Goal: Task Accomplishment & Management: Manage account settings

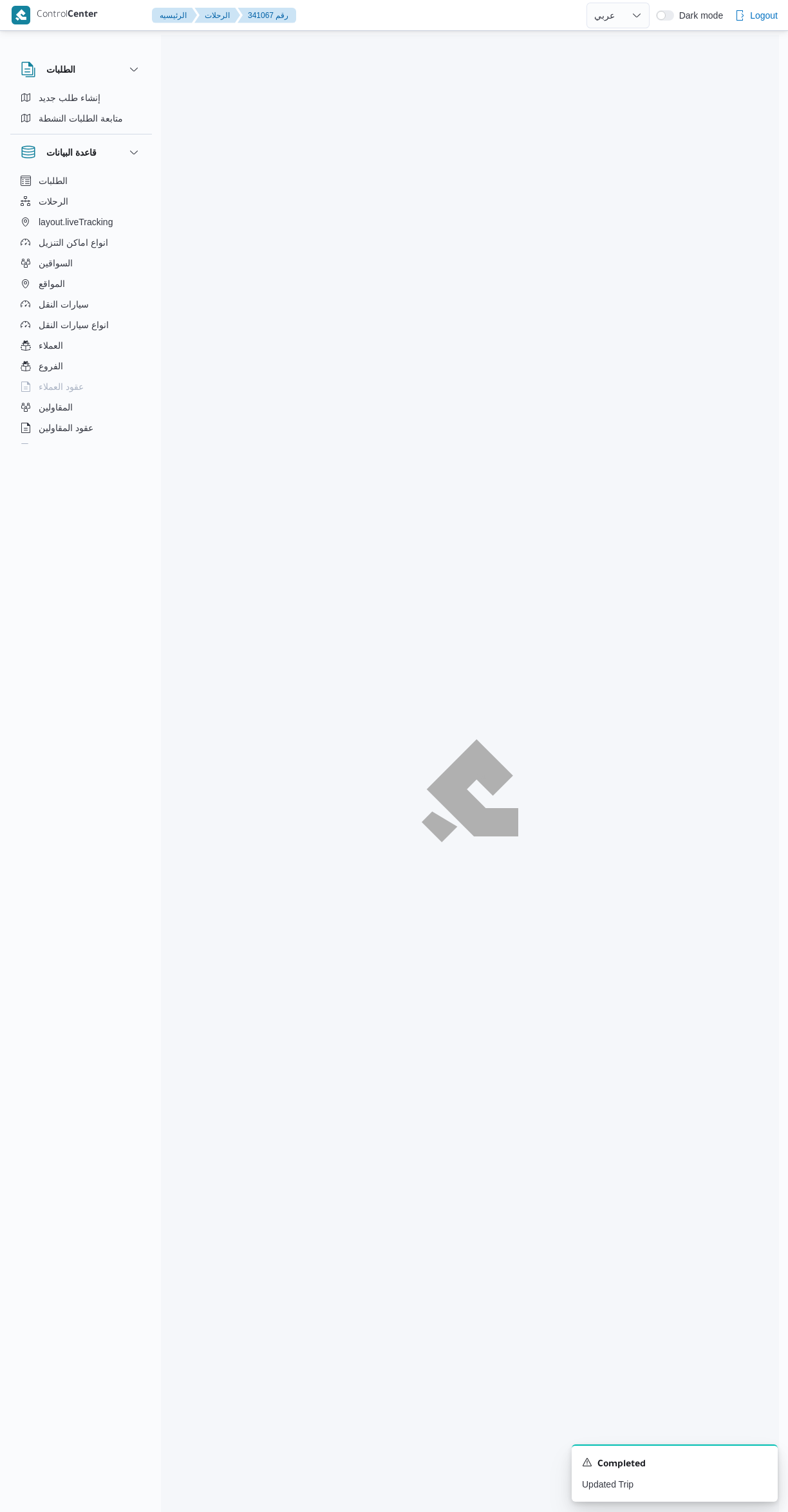
select select "ar"
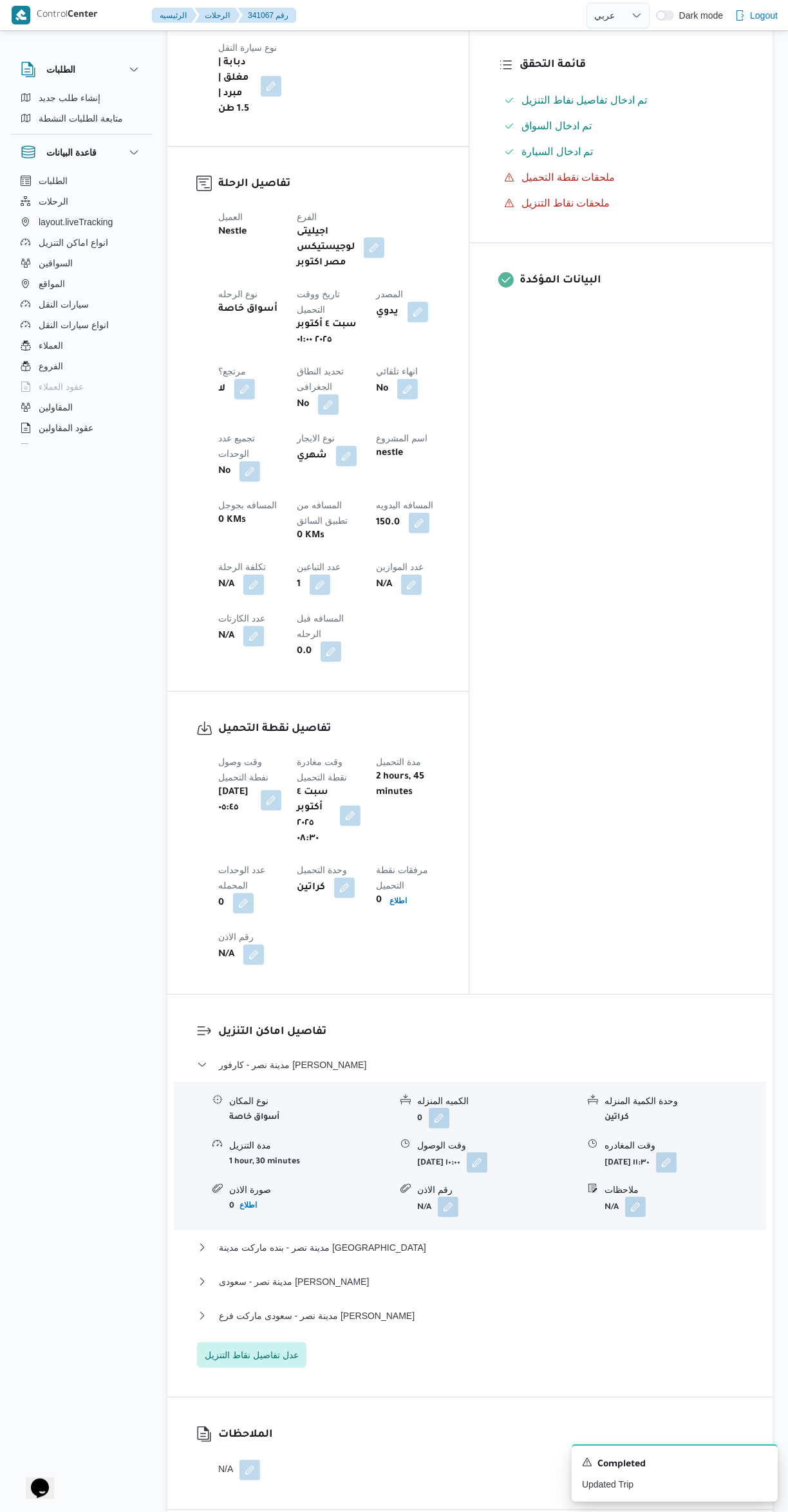
scroll to position [444, 0]
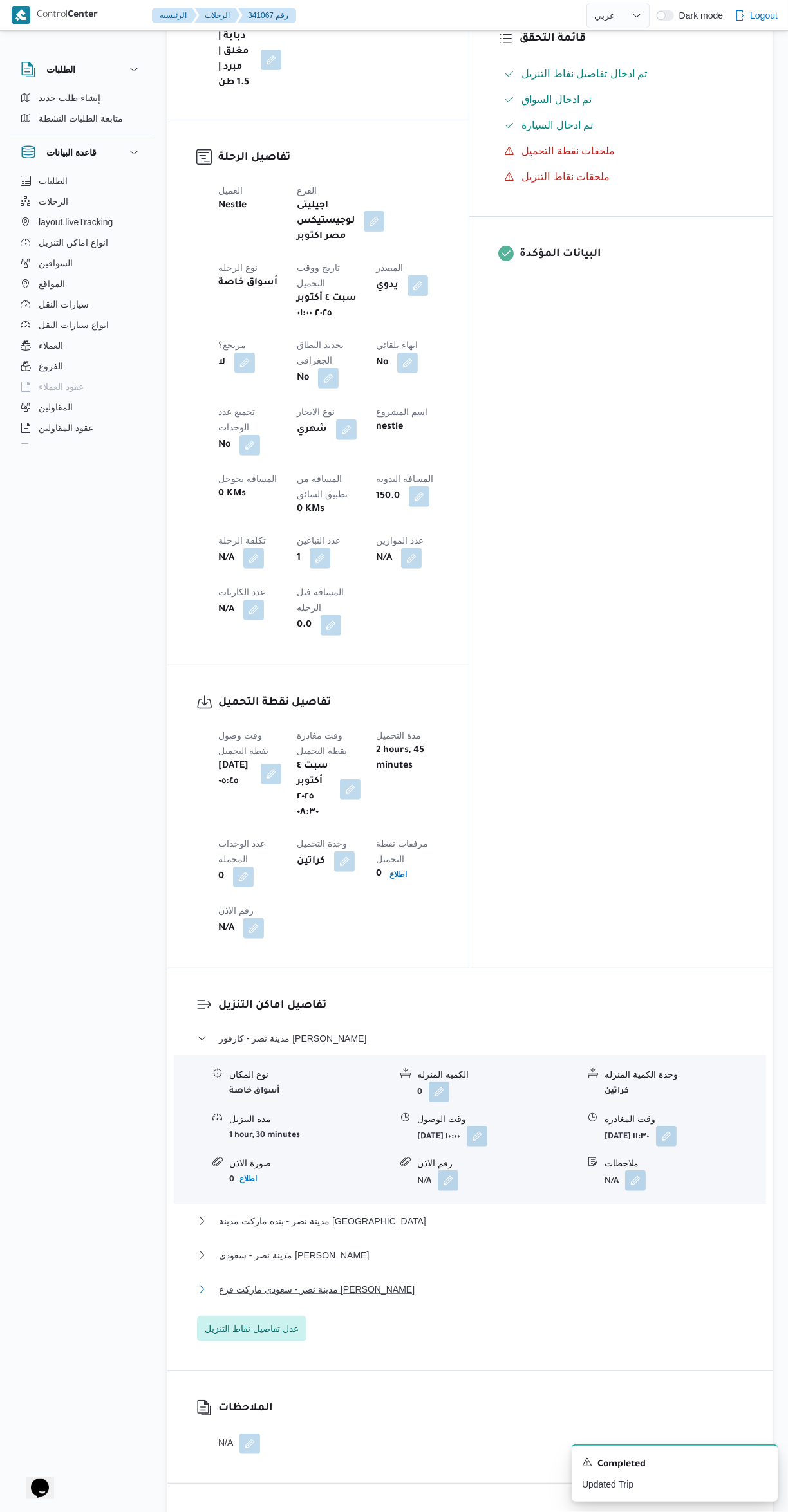
click at [326, 1281] on span "مدينة نصر - سعودى ماركت فرع [PERSON_NAME]" at bounding box center [317, 1289] width 196 height 16
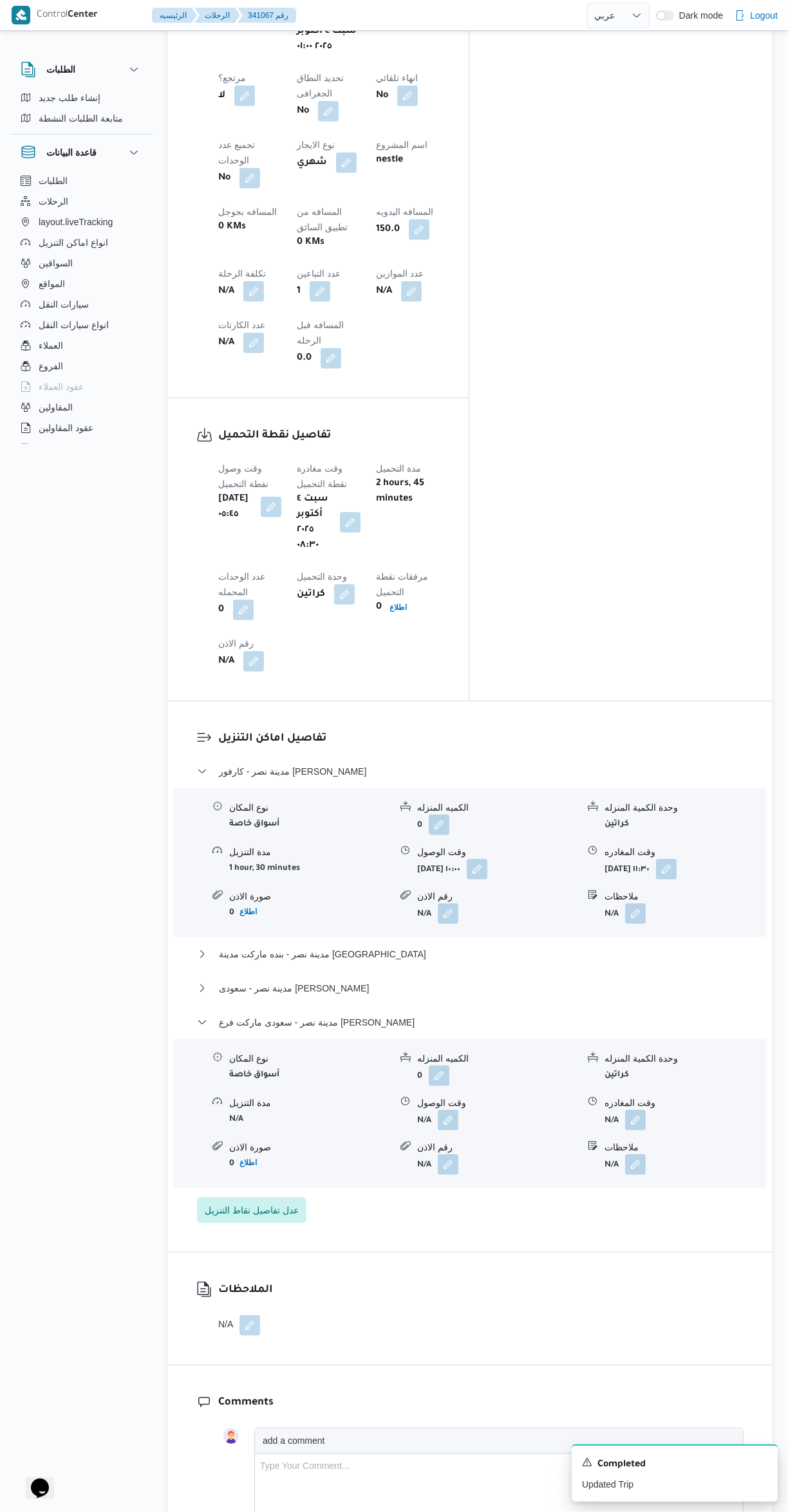
scroll to position [711, 0]
click at [636, 1109] on button "button" at bounding box center [635, 1119] width 20 height 20
click at [563, 949] on input "وقت المغادره" at bounding box center [601, 939] width 146 height 26
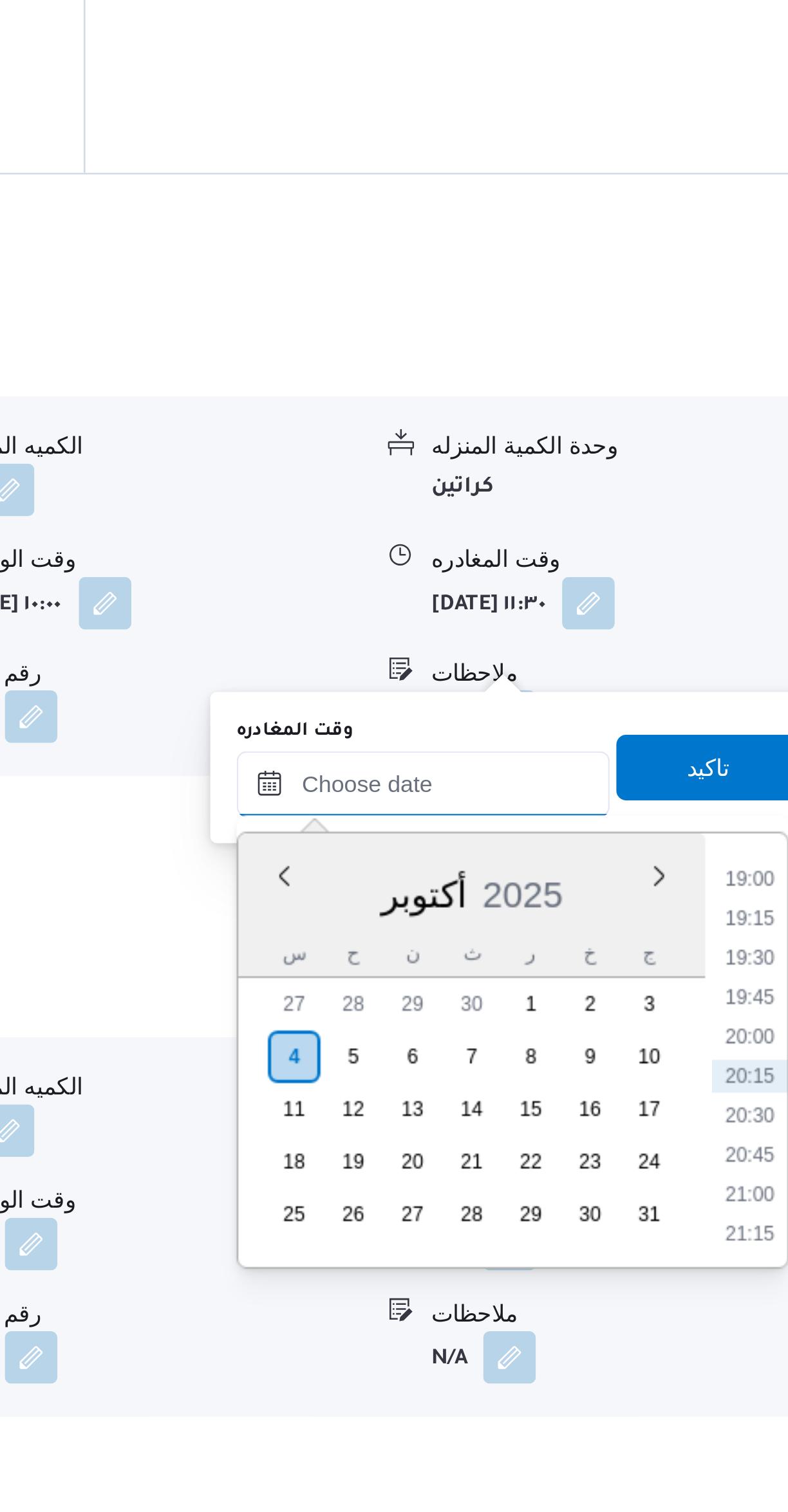
scroll to position [106, 0]
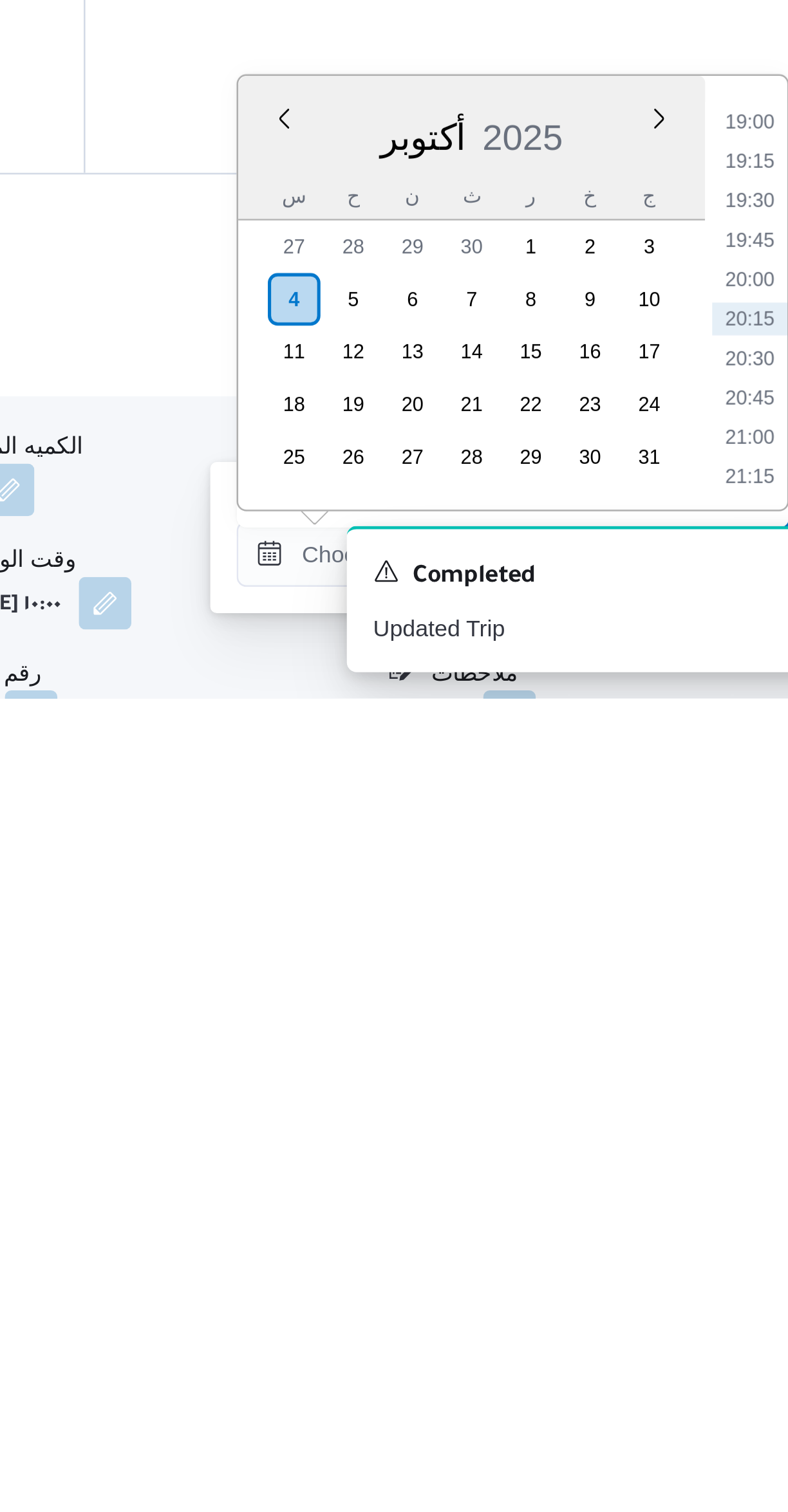
click at [714, 1281] on li "19:00" at bounding box center [729, 1286] width 30 height 13
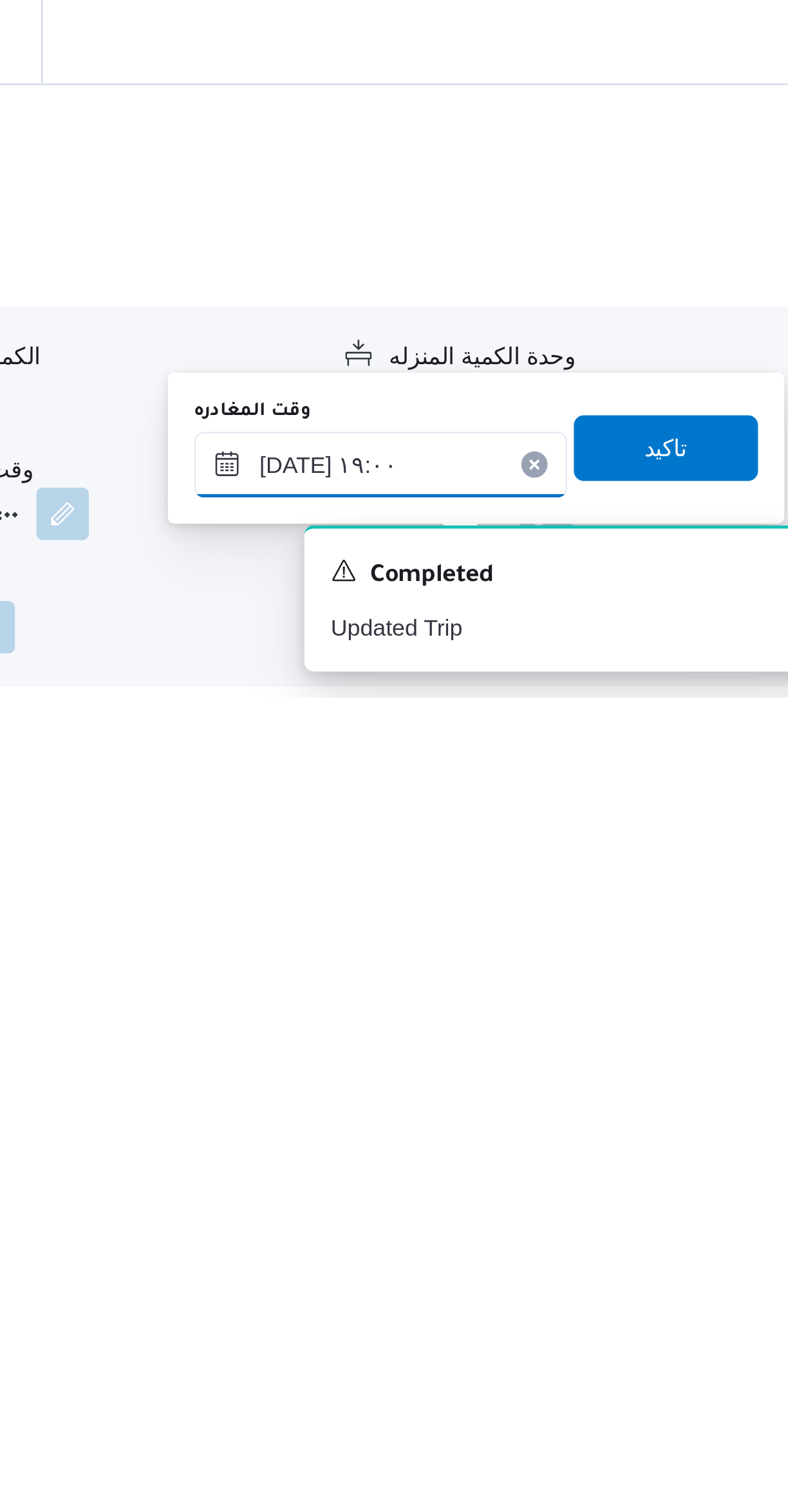
scroll to position [144, 0]
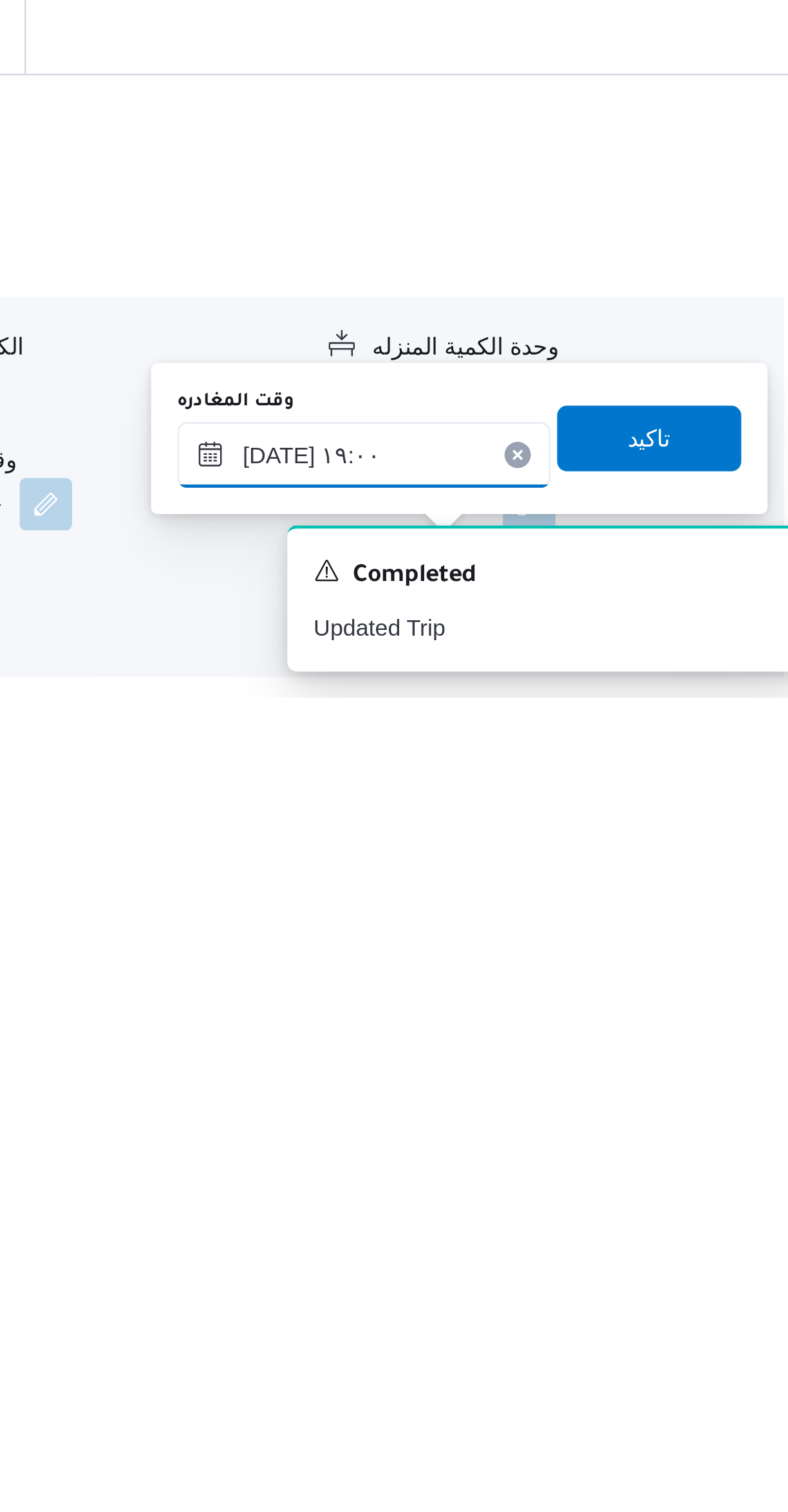
click at [588, 1412] on input "[DATE] ١٩:٠٠" at bounding box center [601, 1416] width 146 height 26
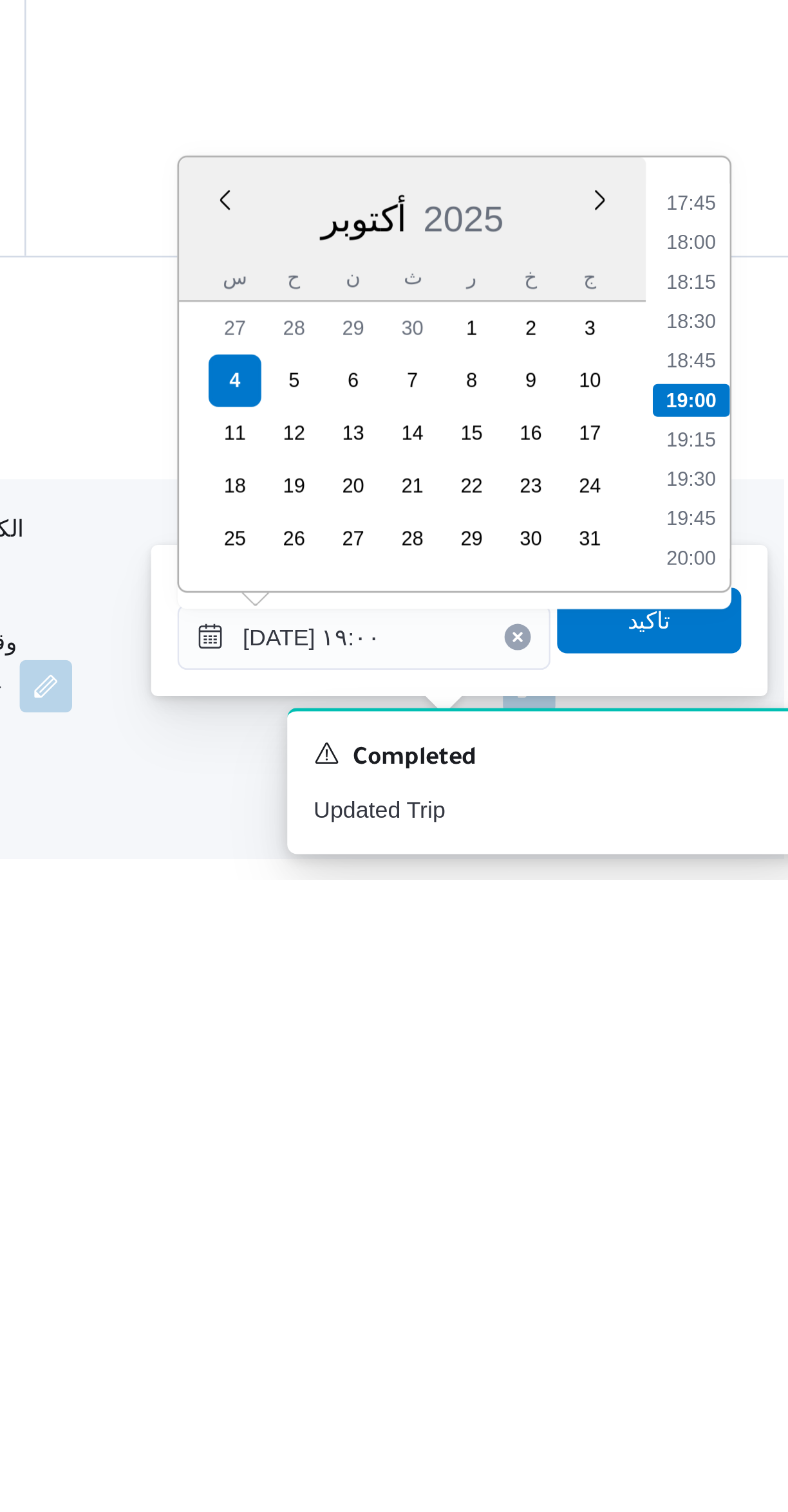
click at [724, 1245] on li "17:45" at bounding box center [729, 1247] width 30 height 13
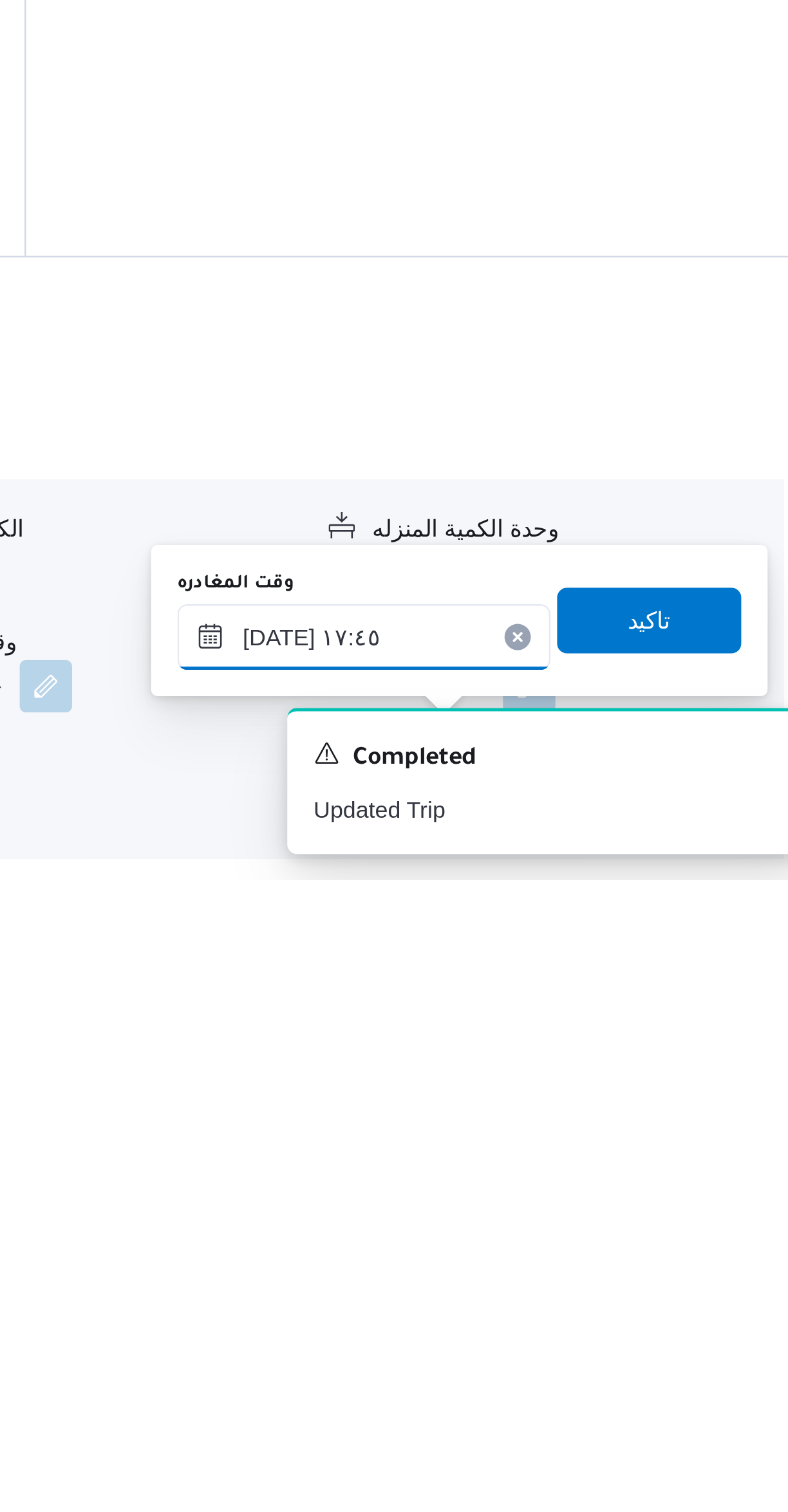
click at [590, 1409] on input "[DATE] ١٧:٤٥" at bounding box center [601, 1416] width 146 height 26
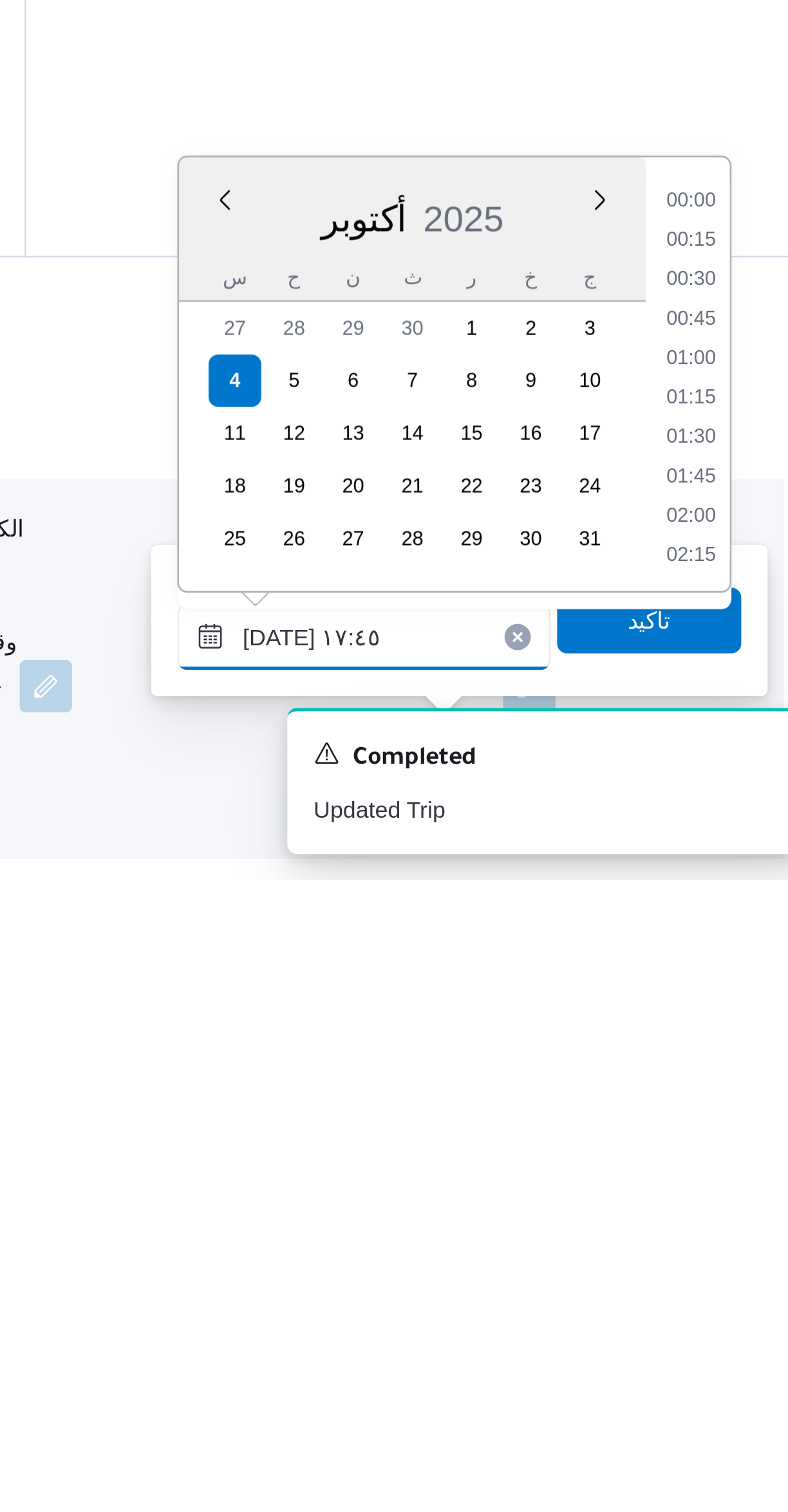
scroll to position [1018, 0]
click at [728, 1306] on li "17:30" at bounding box center [729, 1309] width 30 height 13
type input "[DATE] ١٧:٣٠"
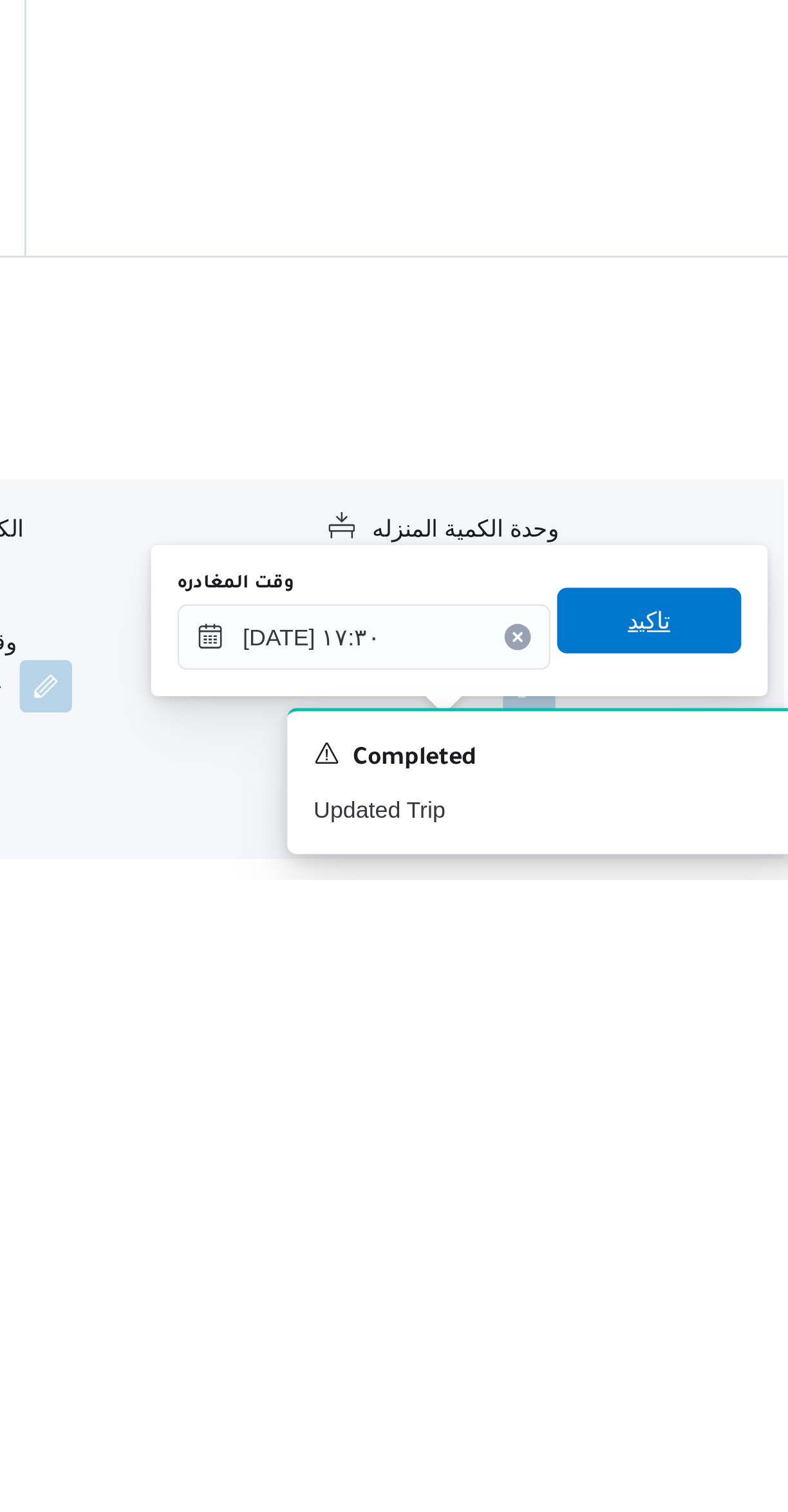
click at [705, 1410] on span "تاكيد" at bounding box center [713, 1410] width 16 height 16
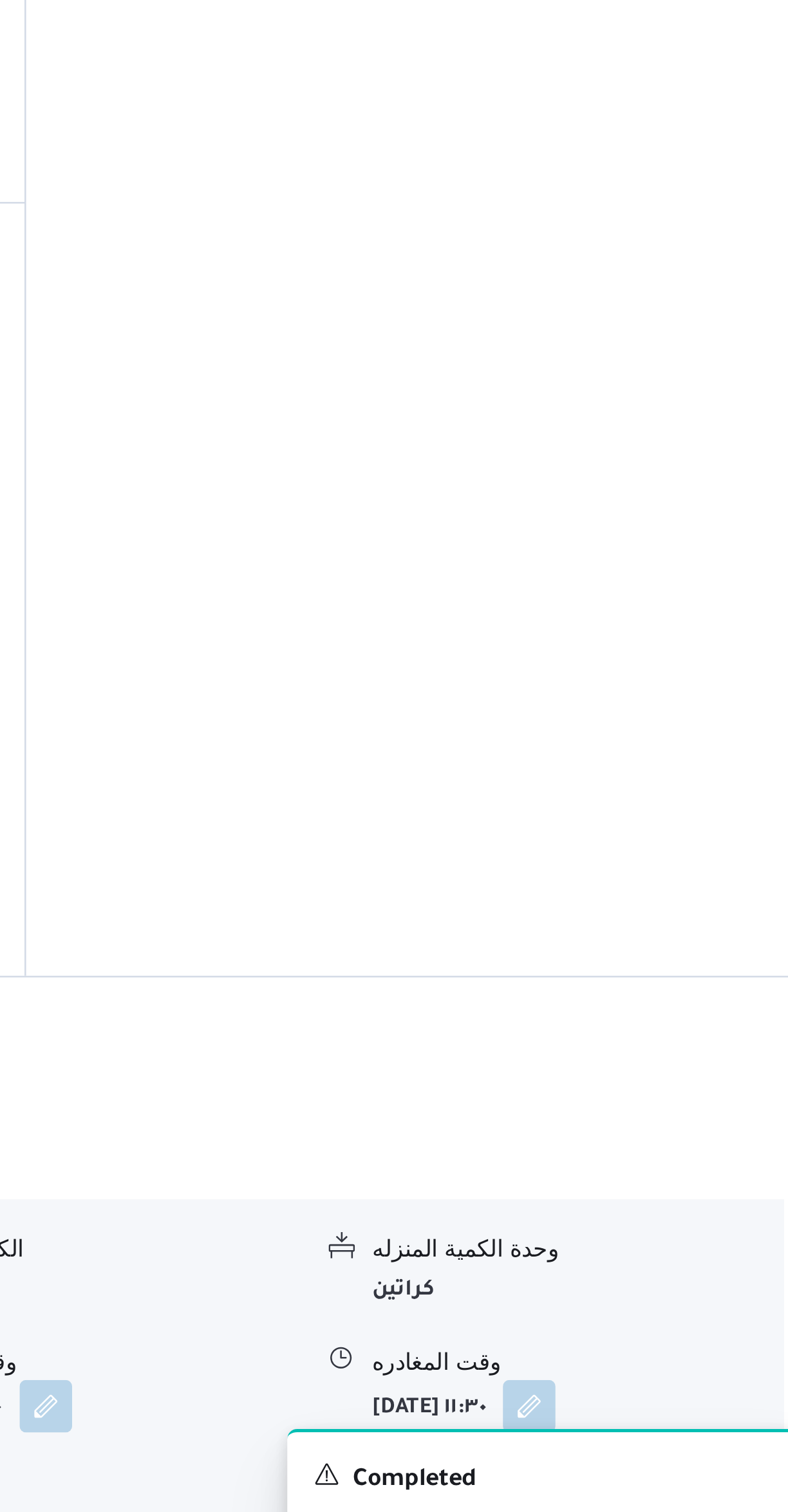
scroll to position [239, 0]
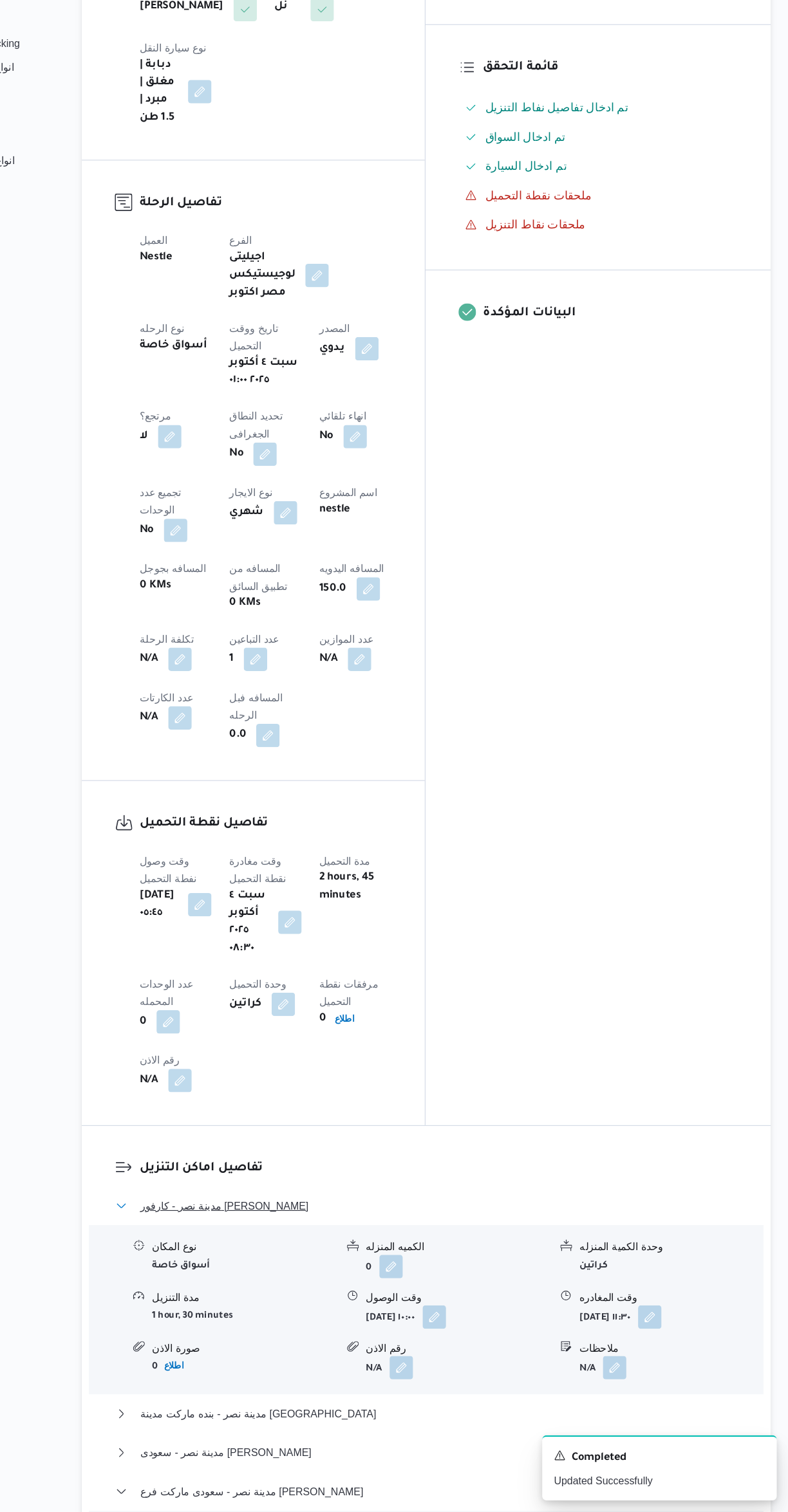
click at [413, 1235] on button "مدينة نصر - كارفور [PERSON_NAME]" at bounding box center [471, 1243] width 547 height 16
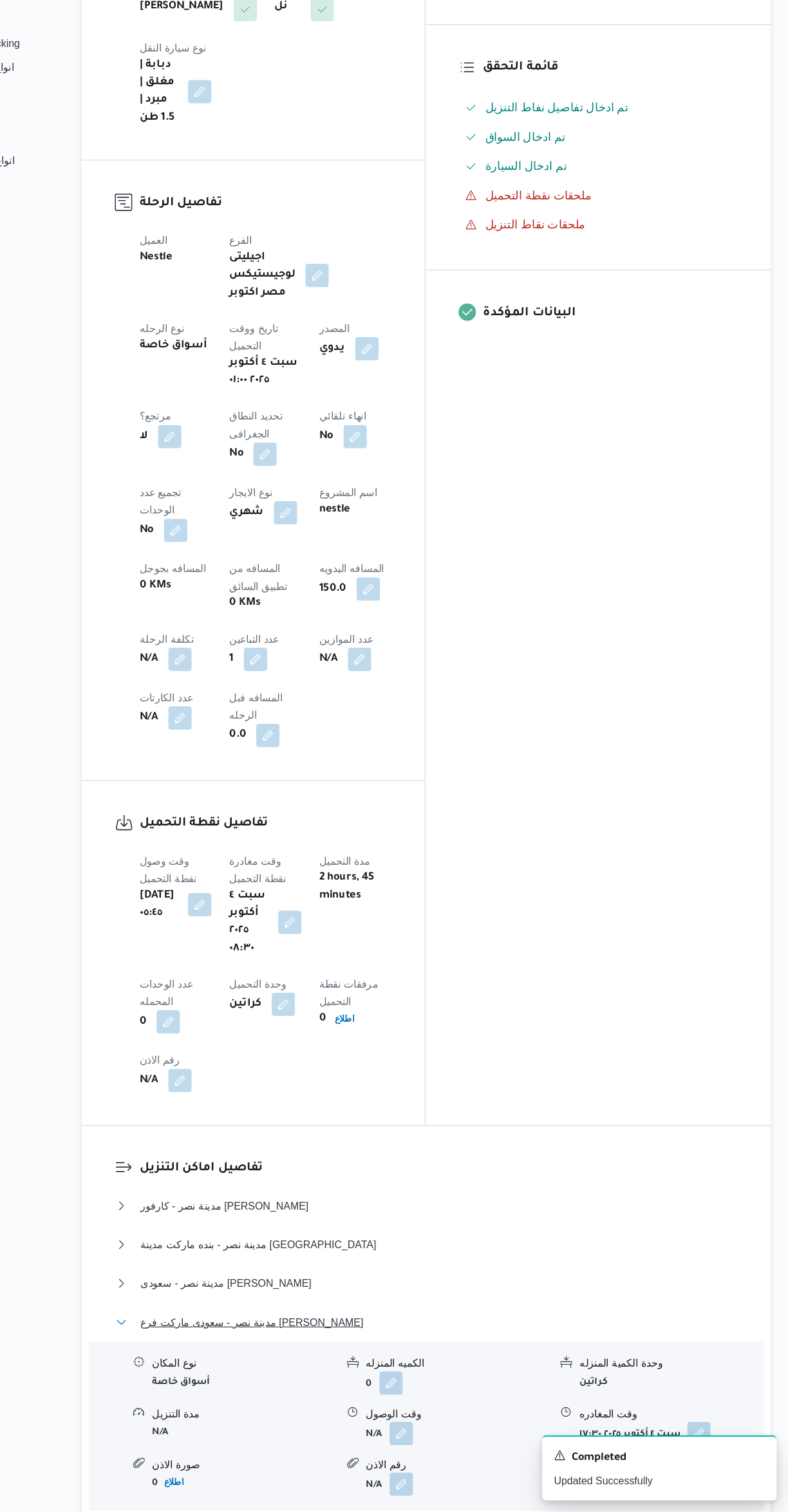
click at [501, 1337] on button "مدينة نصر - سعودى ماركت فرع [PERSON_NAME]" at bounding box center [471, 1345] width 547 height 16
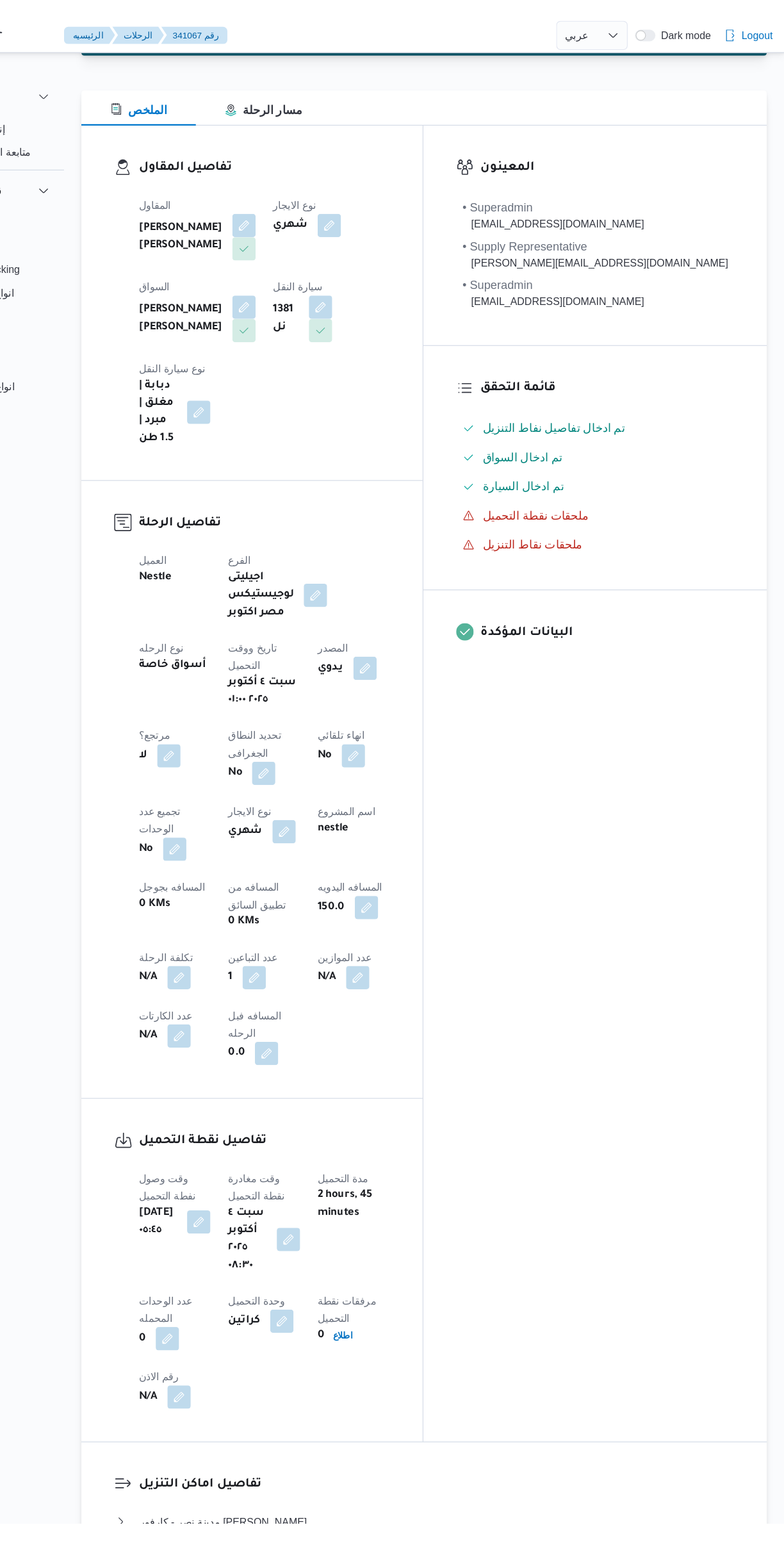
scroll to position [0, 0]
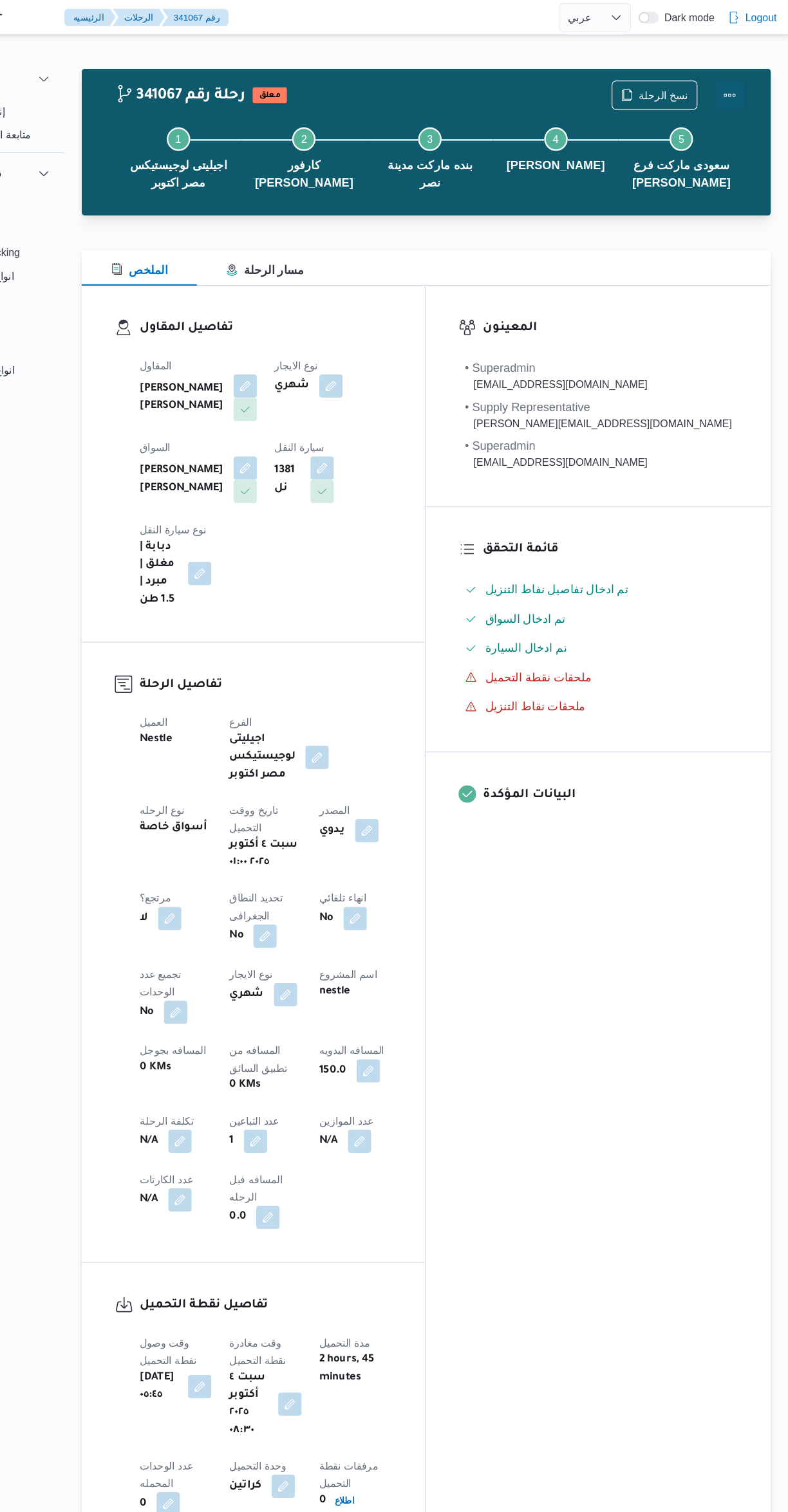
click at [743, 79] on button "Actions" at bounding box center [736, 83] width 26 height 26
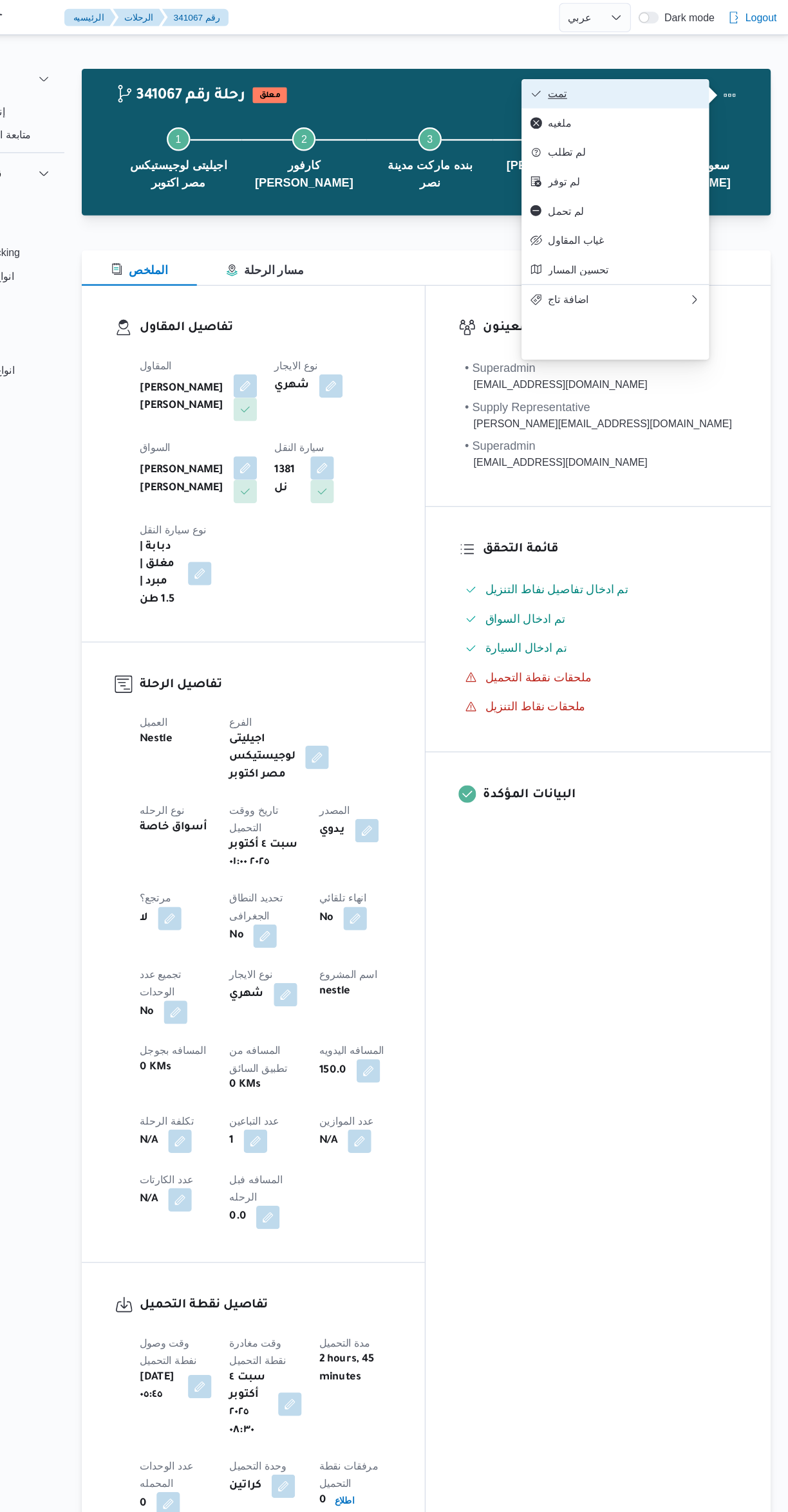
click at [650, 84] on span "تمت" at bounding box center [644, 83] width 134 height 11
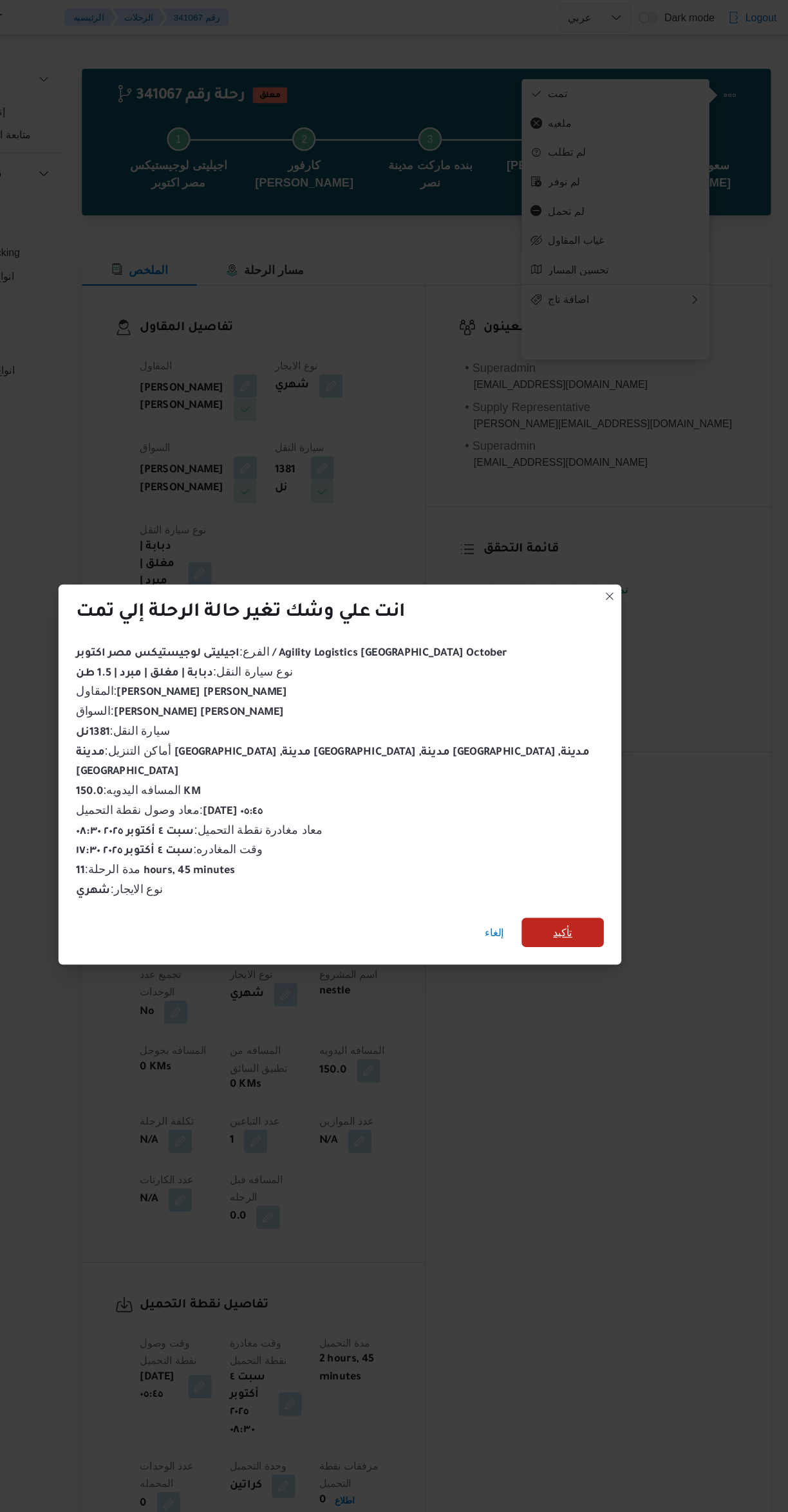
click at [553, 806] on span "تأكيد" at bounding box center [590, 818] width 72 height 26
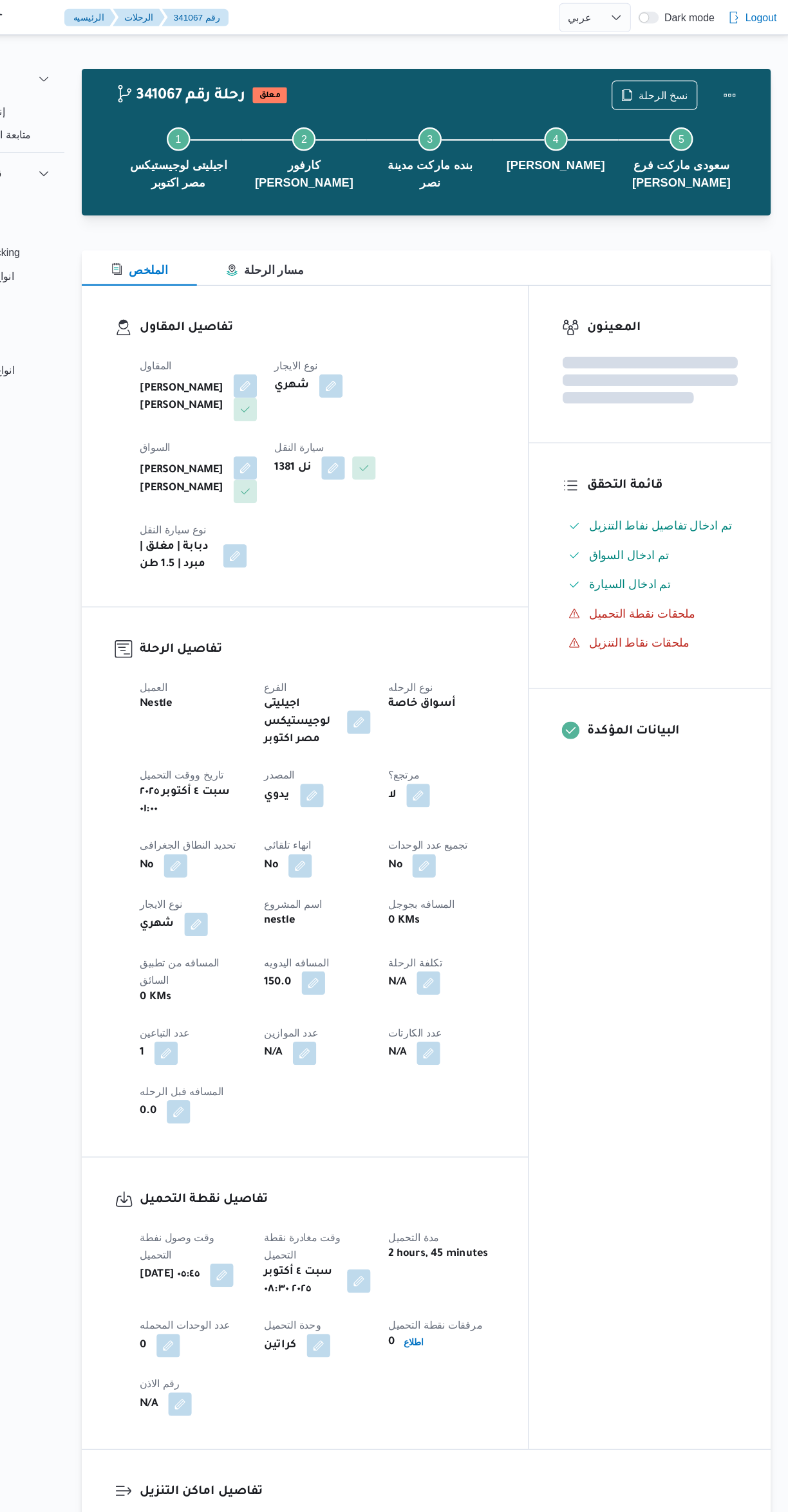
click at [678, 837] on div "المعينون قائمة التحقق تم ادخال تفاصيل نفاط التنزيل تم ادخال السواق تم ادخال الس…" at bounding box center [666, 761] width 212 height 1021
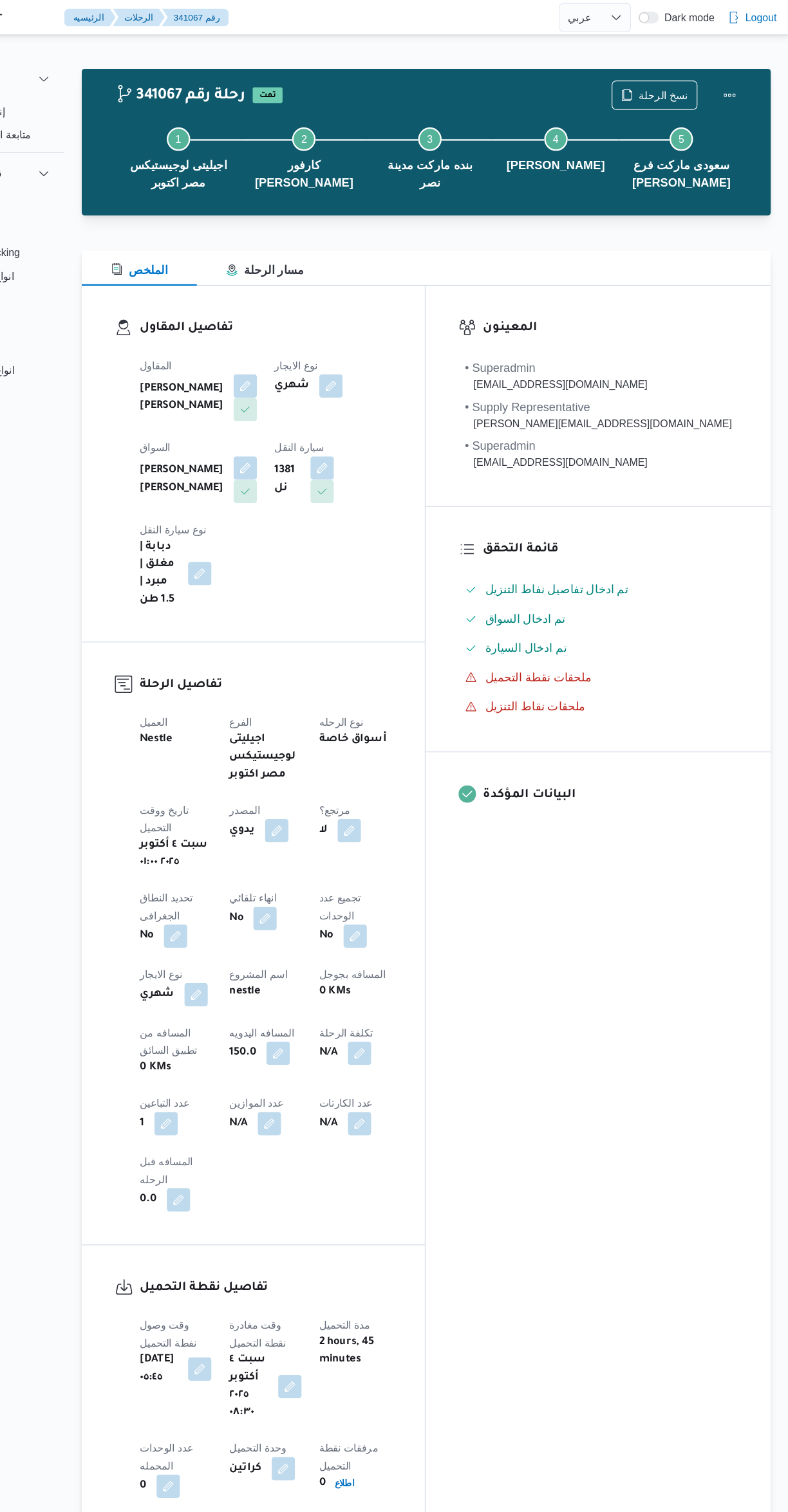
select select "ar"
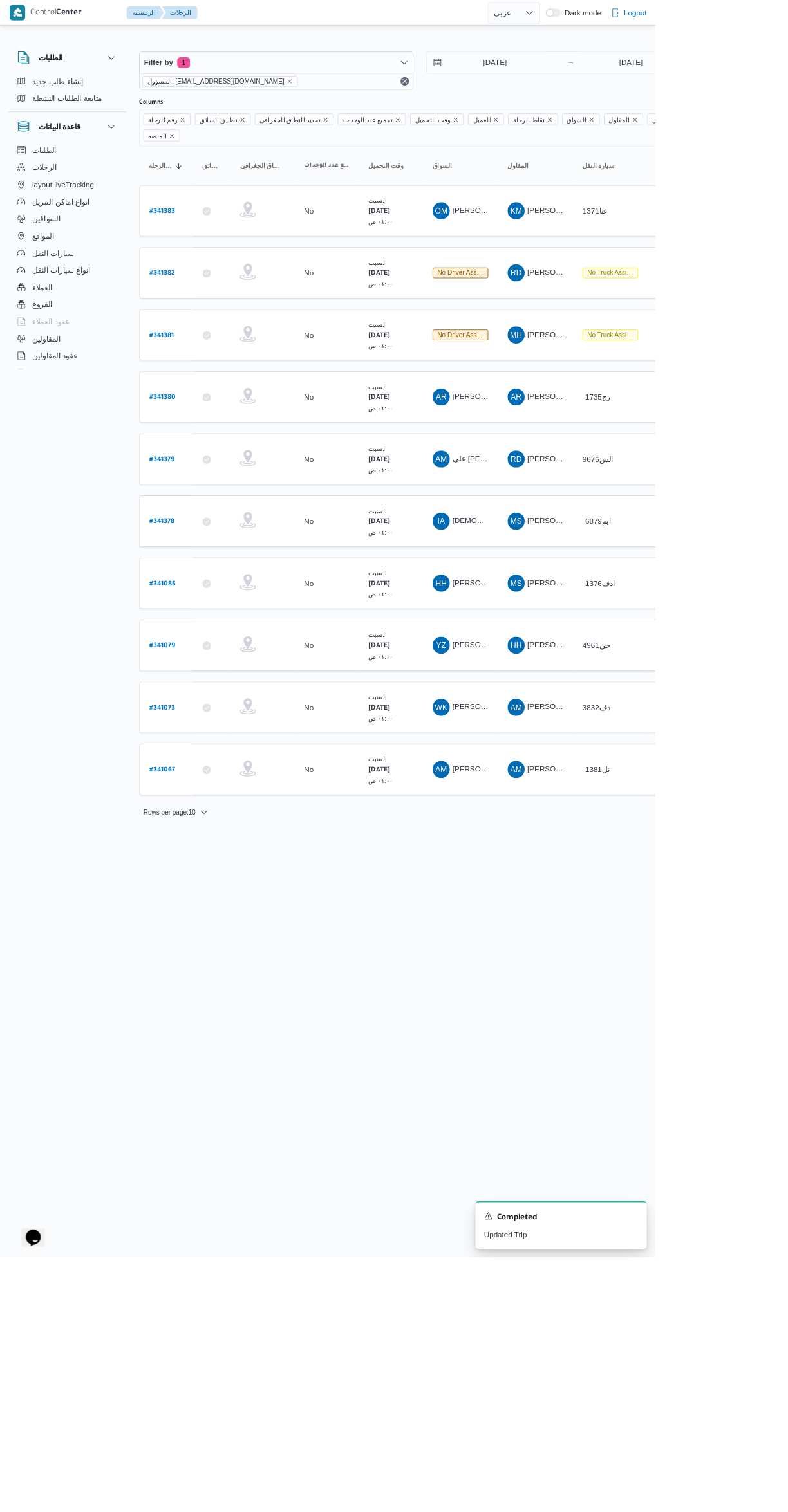
click at [783, 1020] on html "Control Center الرئيسيه الرحلات English عربي Dark mode Logout الطلبات إنشاء طلب…" at bounding box center [394, 756] width 788 height 1512
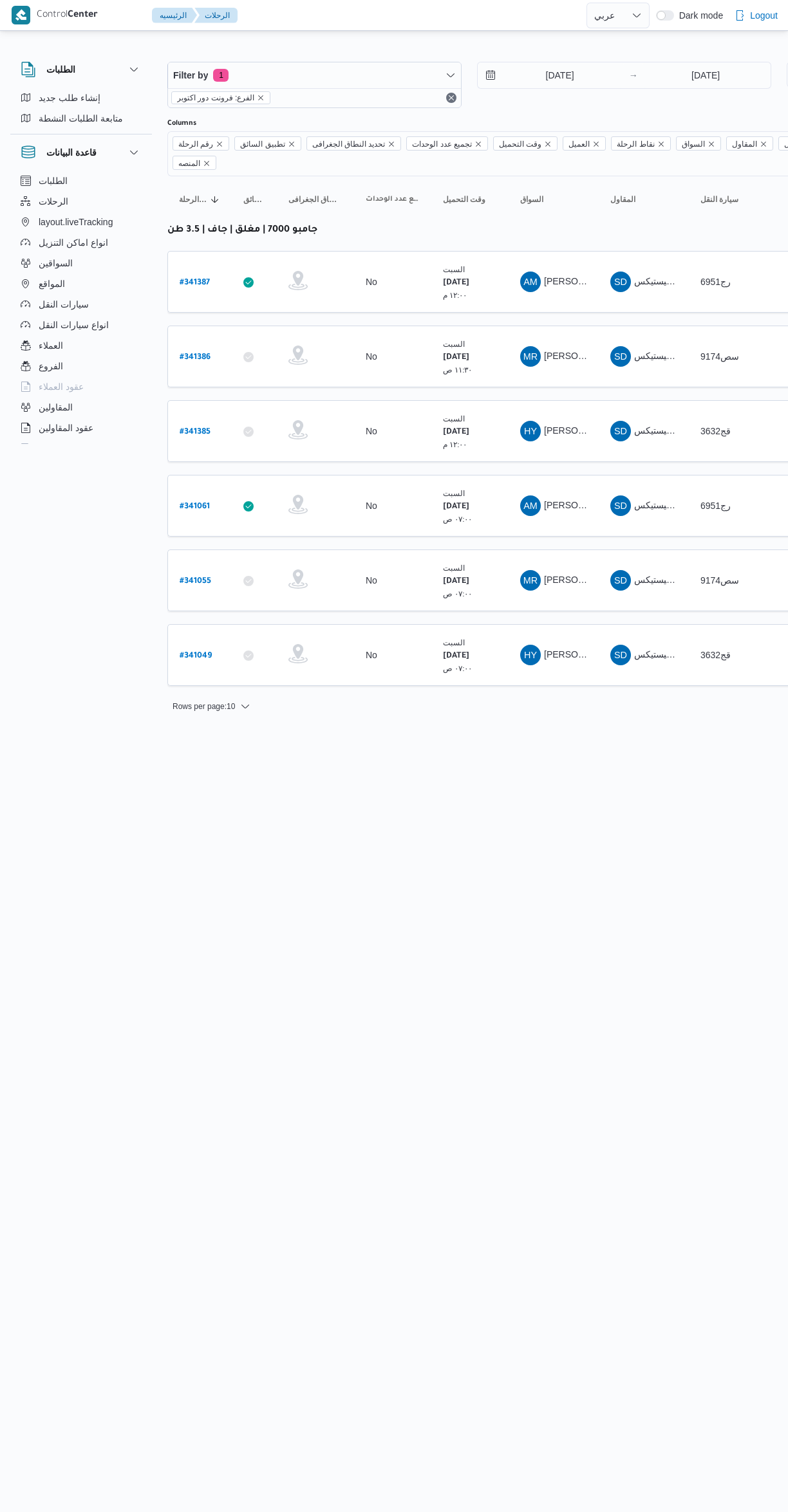
select select "ar"
